Goal: Task Accomplishment & Management: Complete application form

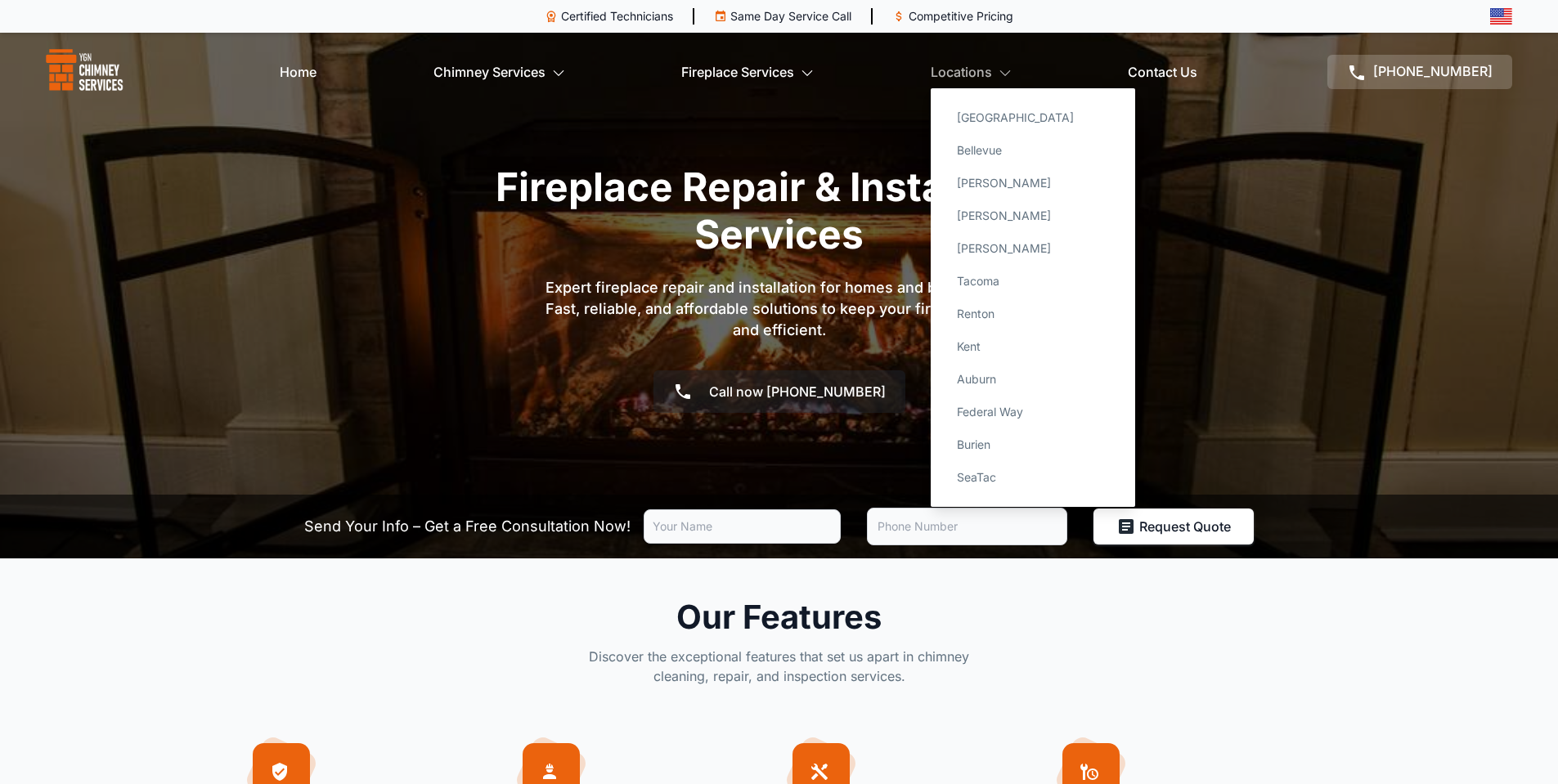
click at [1009, 58] on link "Locations" at bounding box center [971, 72] width 81 height 33
click at [987, 121] on link "[GEOGRAPHIC_DATA]" at bounding box center [1033, 118] width 178 height 33
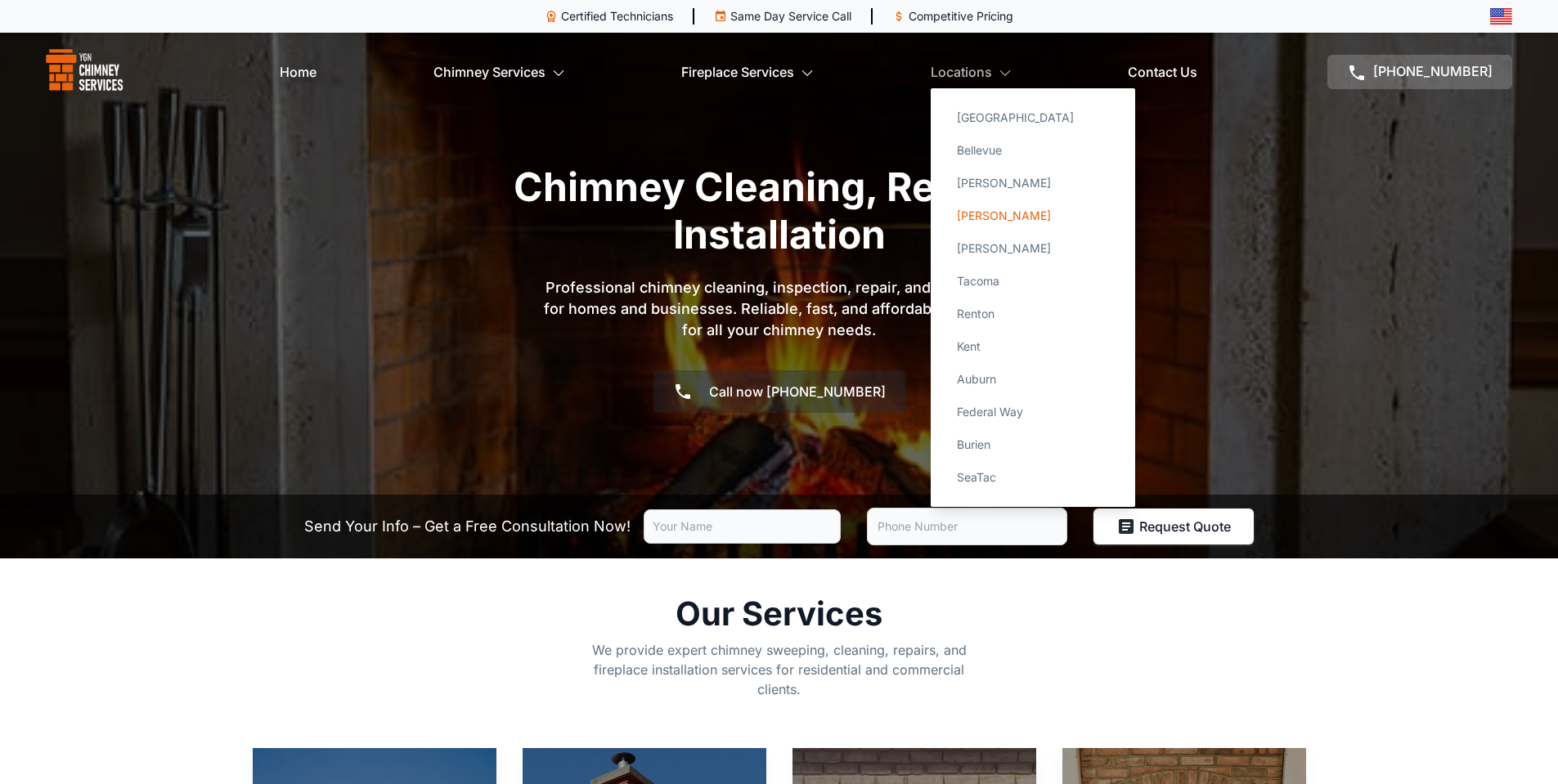
click at [1002, 219] on link "[PERSON_NAME]" at bounding box center [1033, 215] width 178 height 33
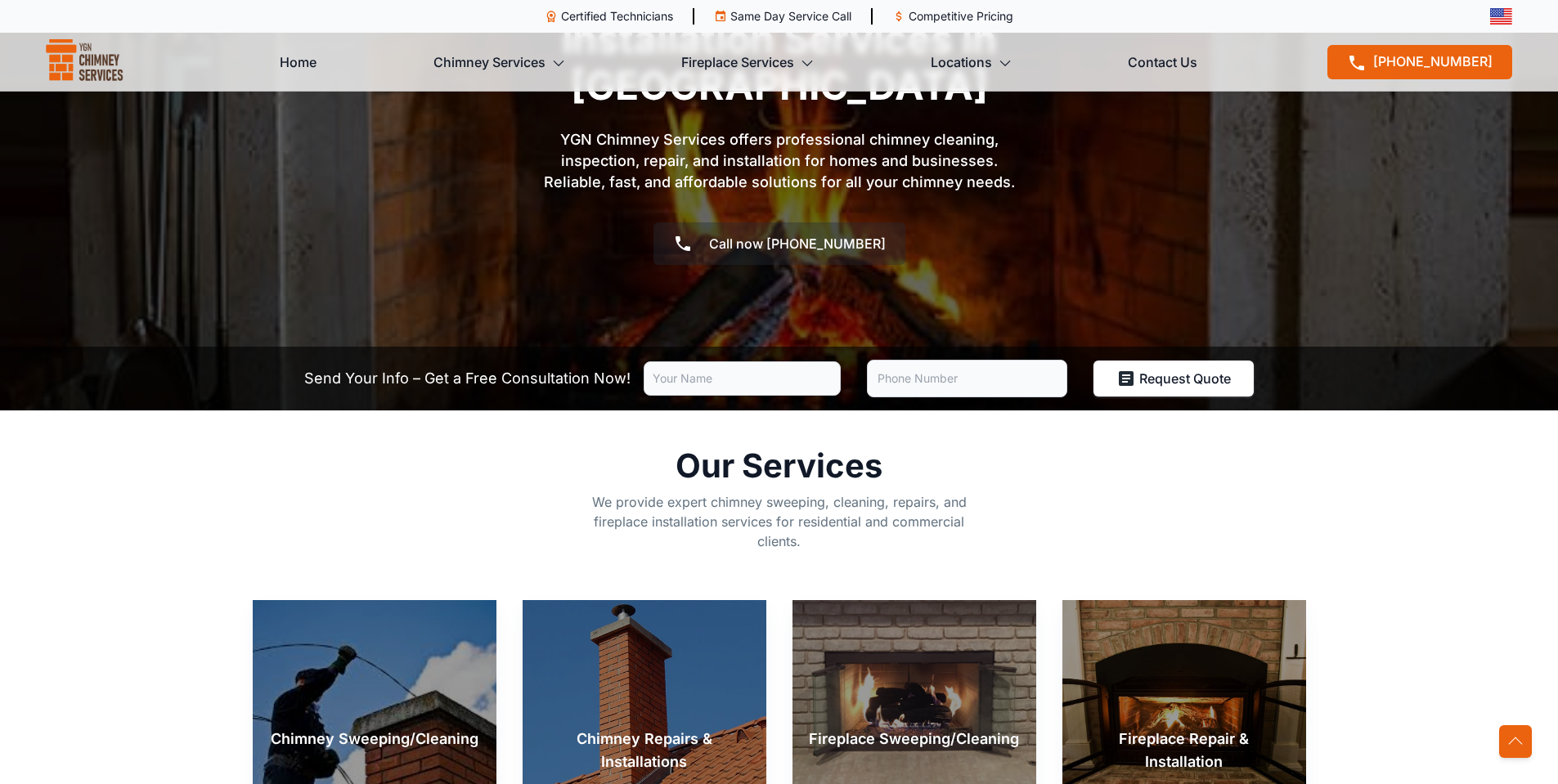
scroll to position [245, 0]
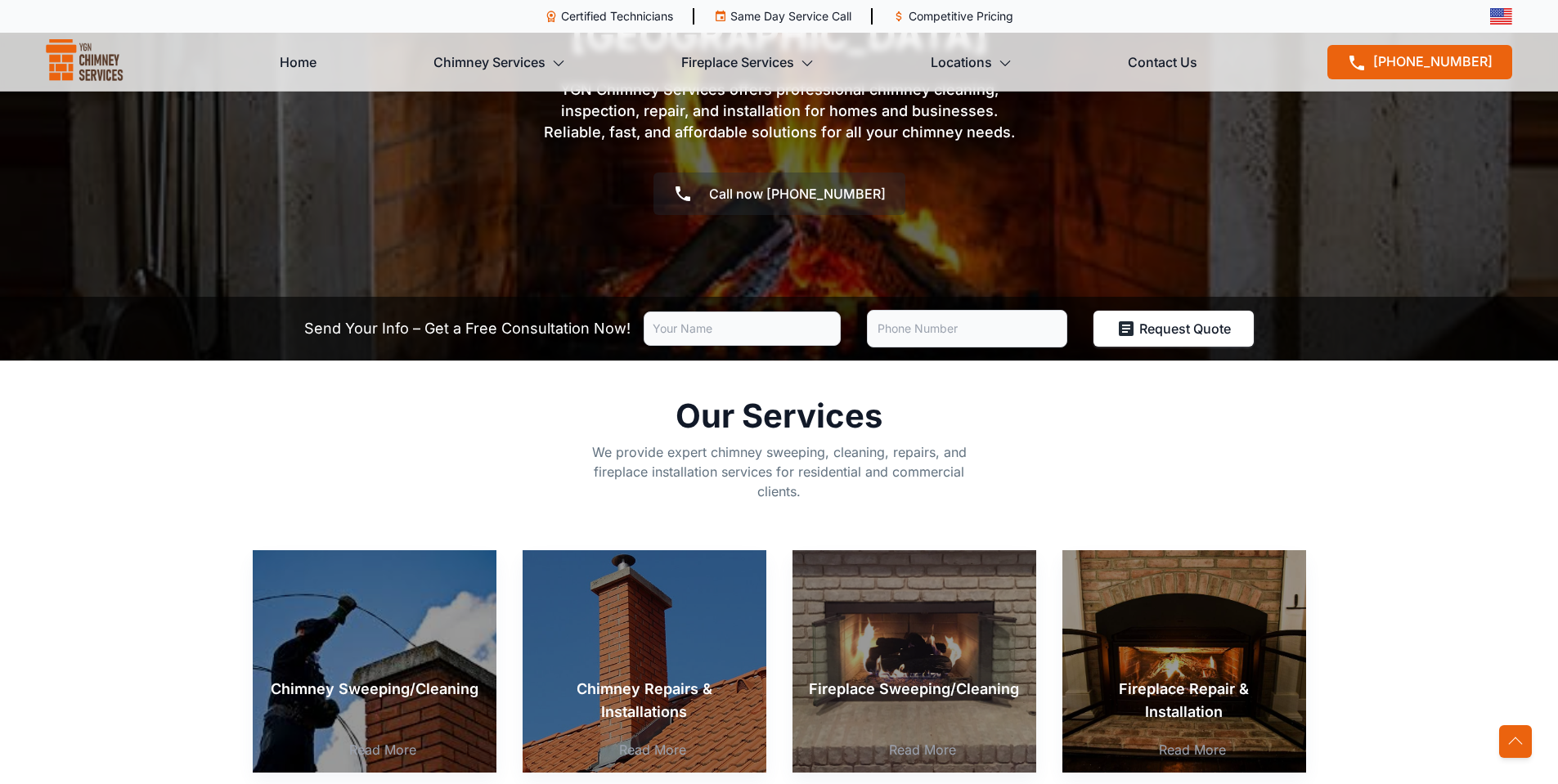
click at [785, 312] on input "text" at bounding box center [742, 329] width 197 height 34
type input "Timothy Exton"
click at [906, 310] on input "tel" at bounding box center [967, 329] width 200 height 38
type input "(206) 579-4100"
click at [1124, 311] on button "Request Quote" at bounding box center [1174, 329] width 160 height 36
